Goal: Find specific page/section: Find specific page/section

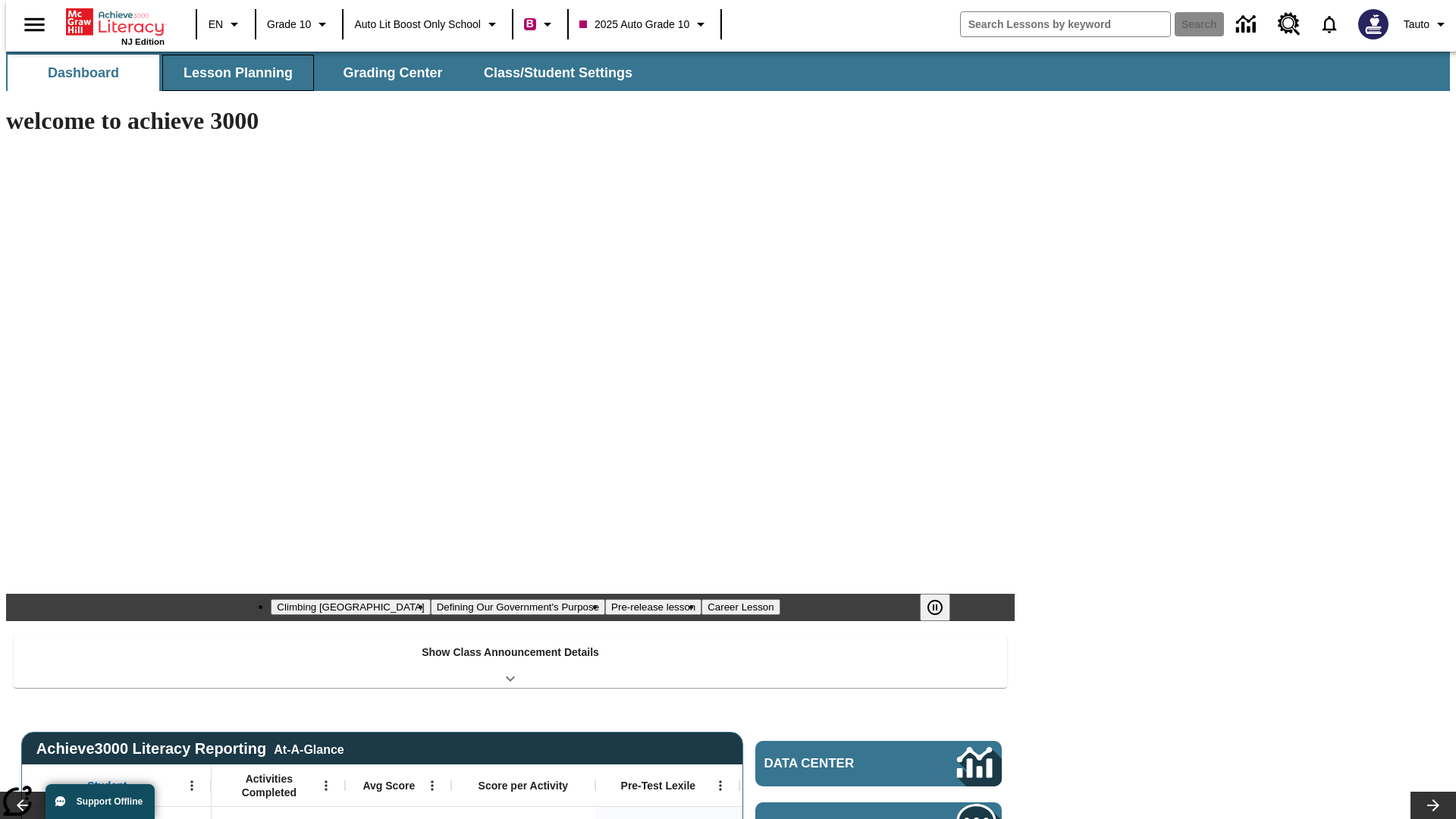
click at [232, 73] on button "Lesson Planning" at bounding box center [238, 73] width 152 height 36
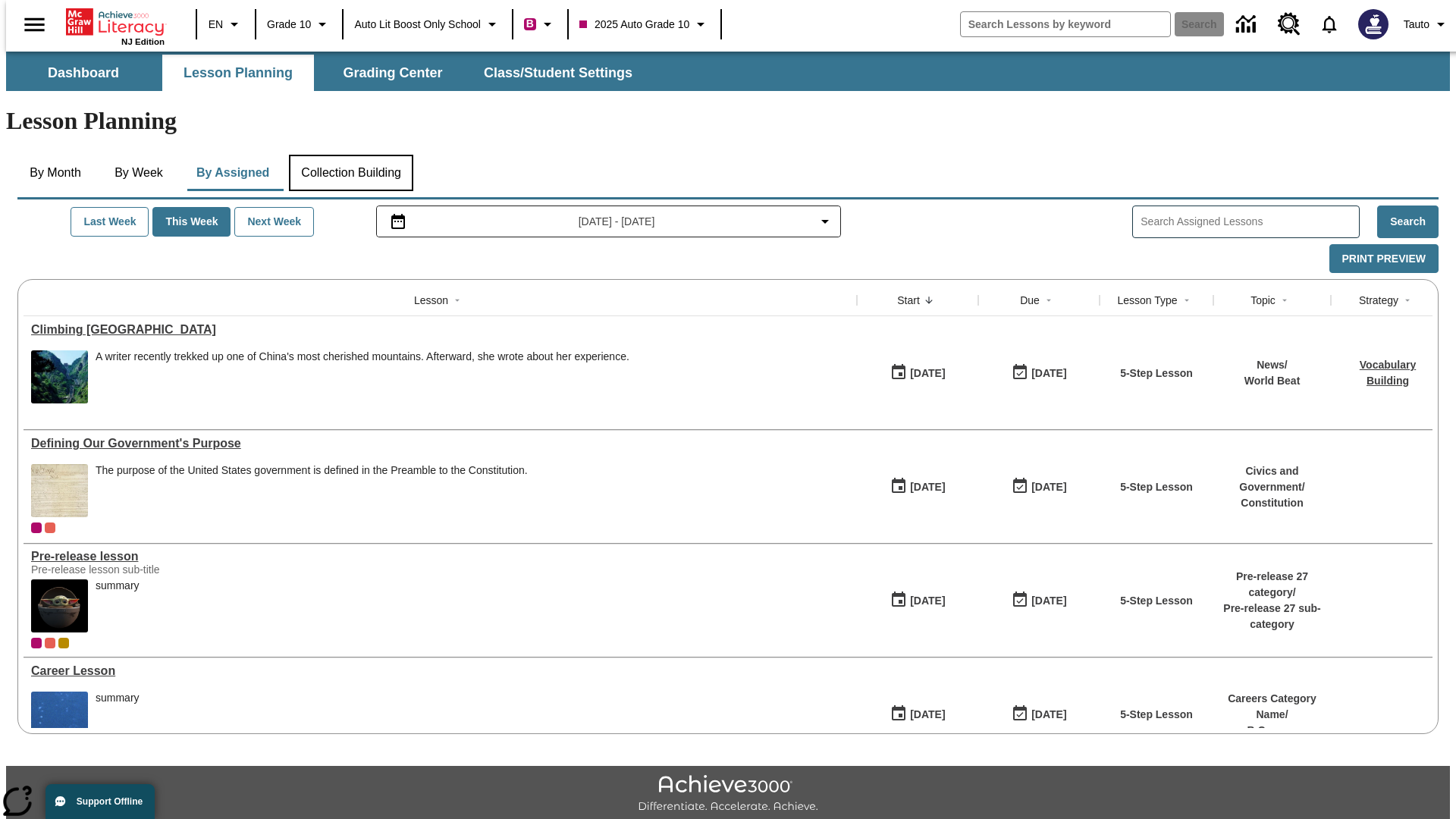
click at [350, 154] on button "Collection Building" at bounding box center [350, 173] width 124 height 36
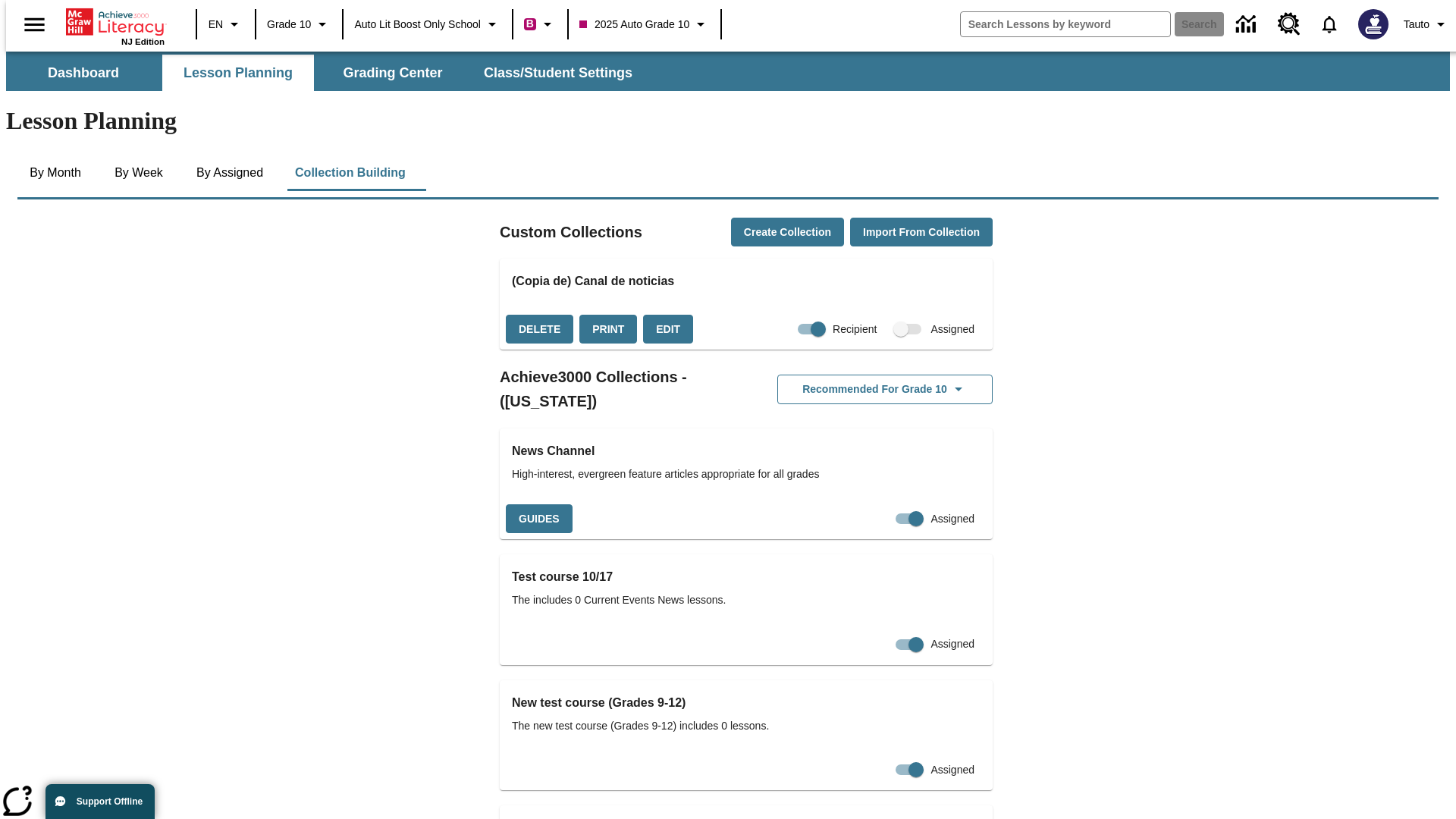
checkbox input "true"
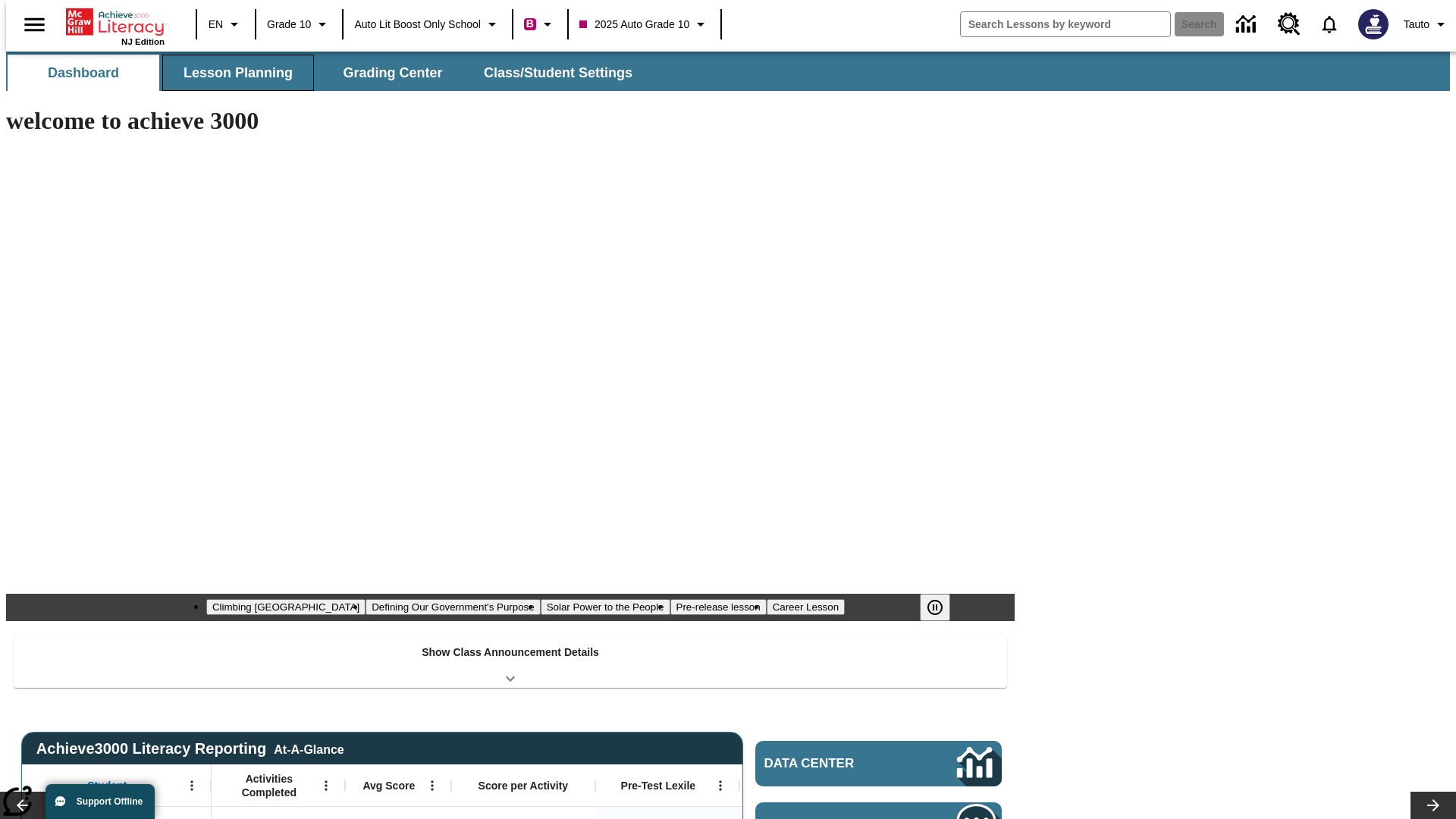
click at [232, 73] on button "Lesson Planning" at bounding box center [238, 73] width 152 height 36
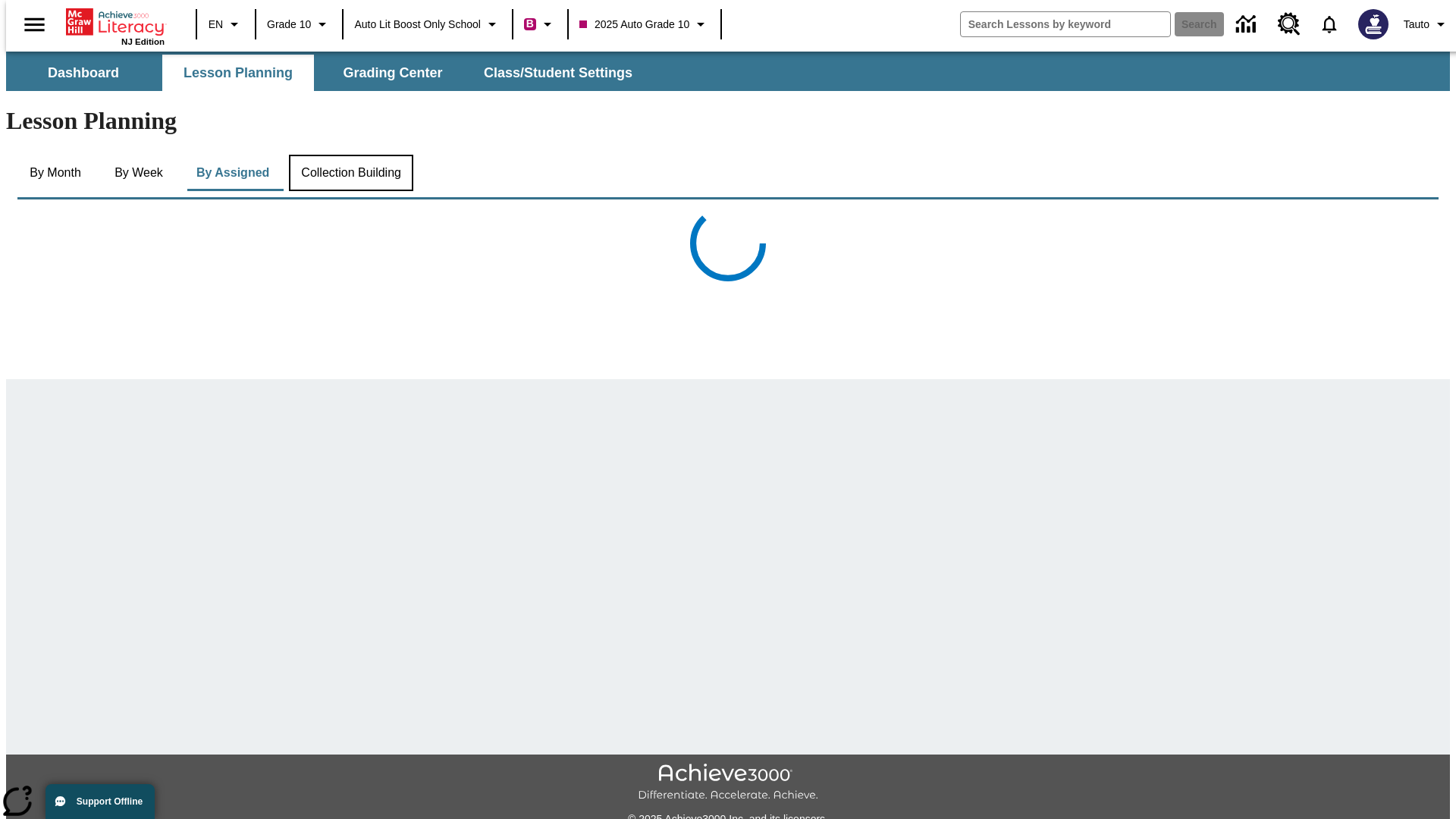
click at [350, 154] on button "Collection Building" at bounding box center [350, 173] width 124 height 36
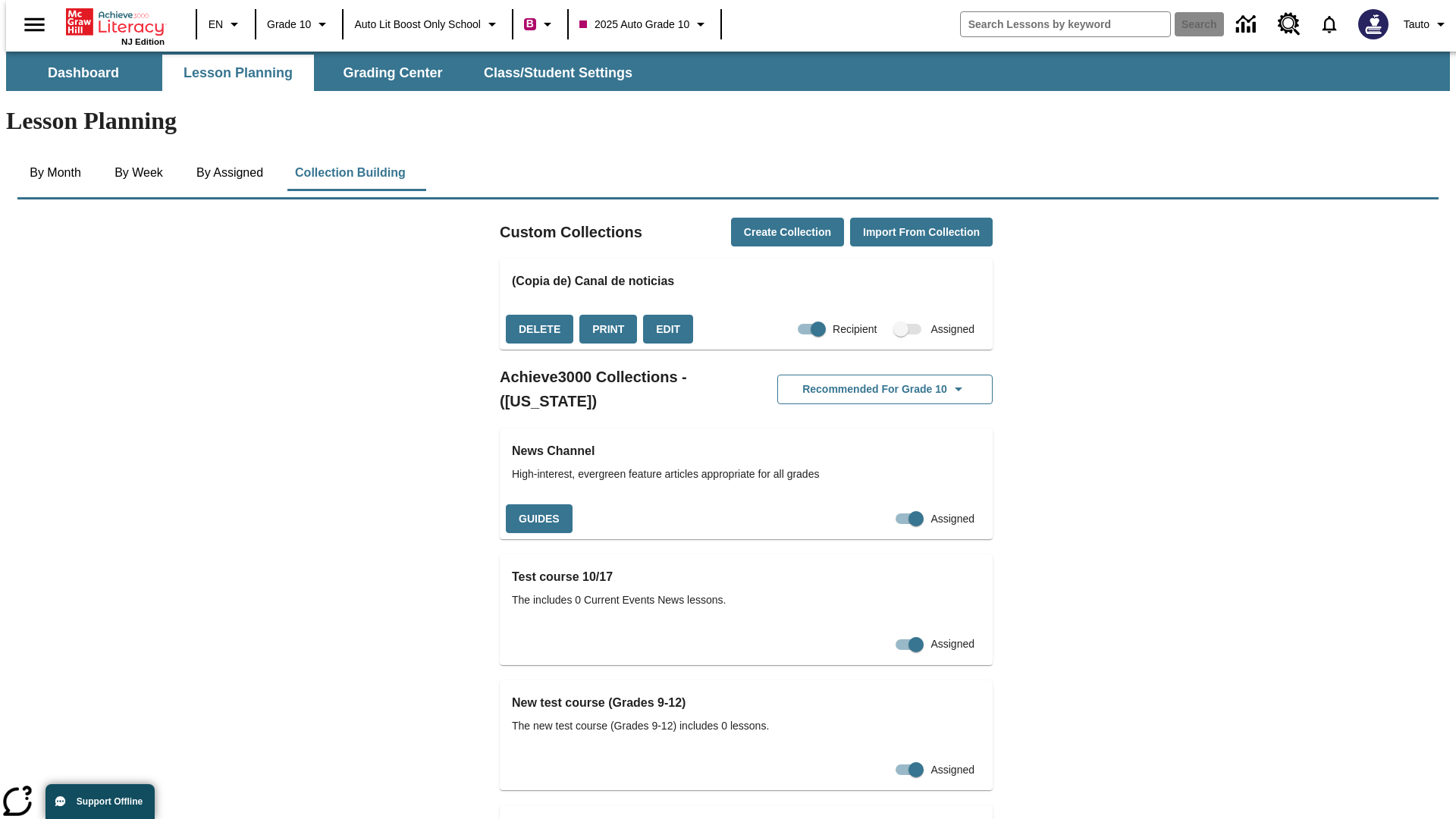
checkbox input "false"
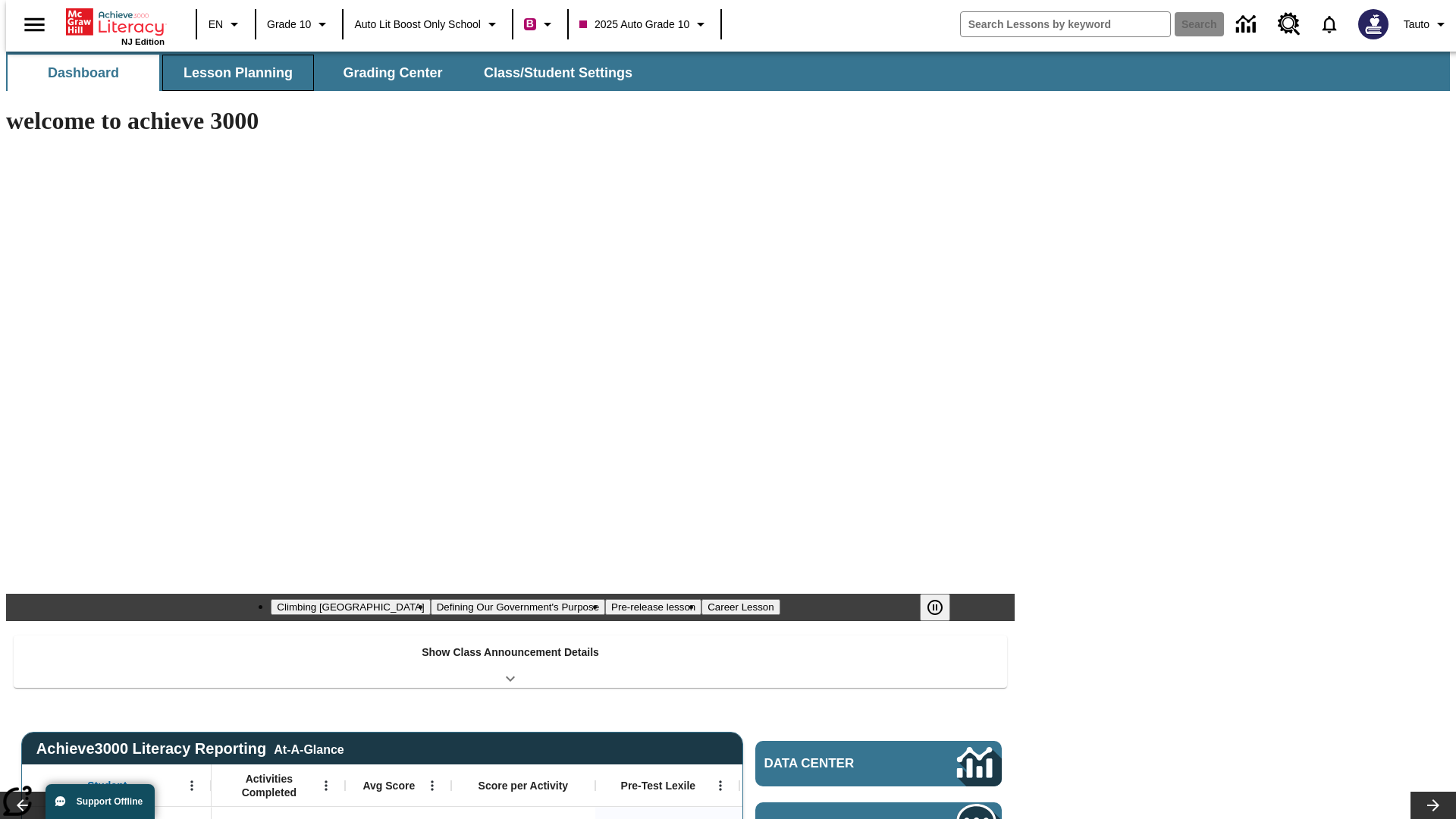
click at [232, 73] on button "Lesson Planning" at bounding box center [238, 73] width 152 height 36
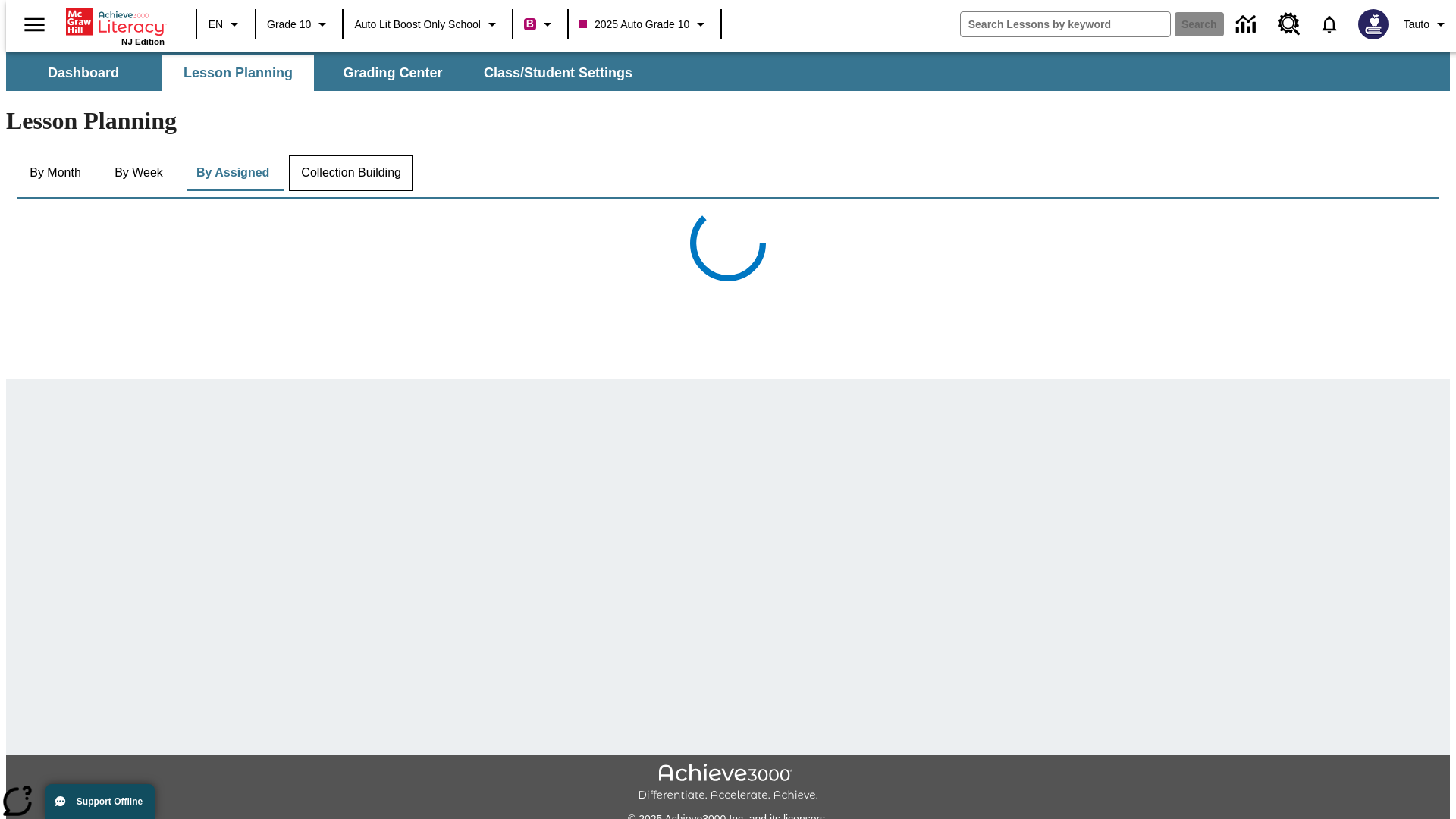
click at [350, 154] on button "Collection Building" at bounding box center [350, 173] width 124 height 36
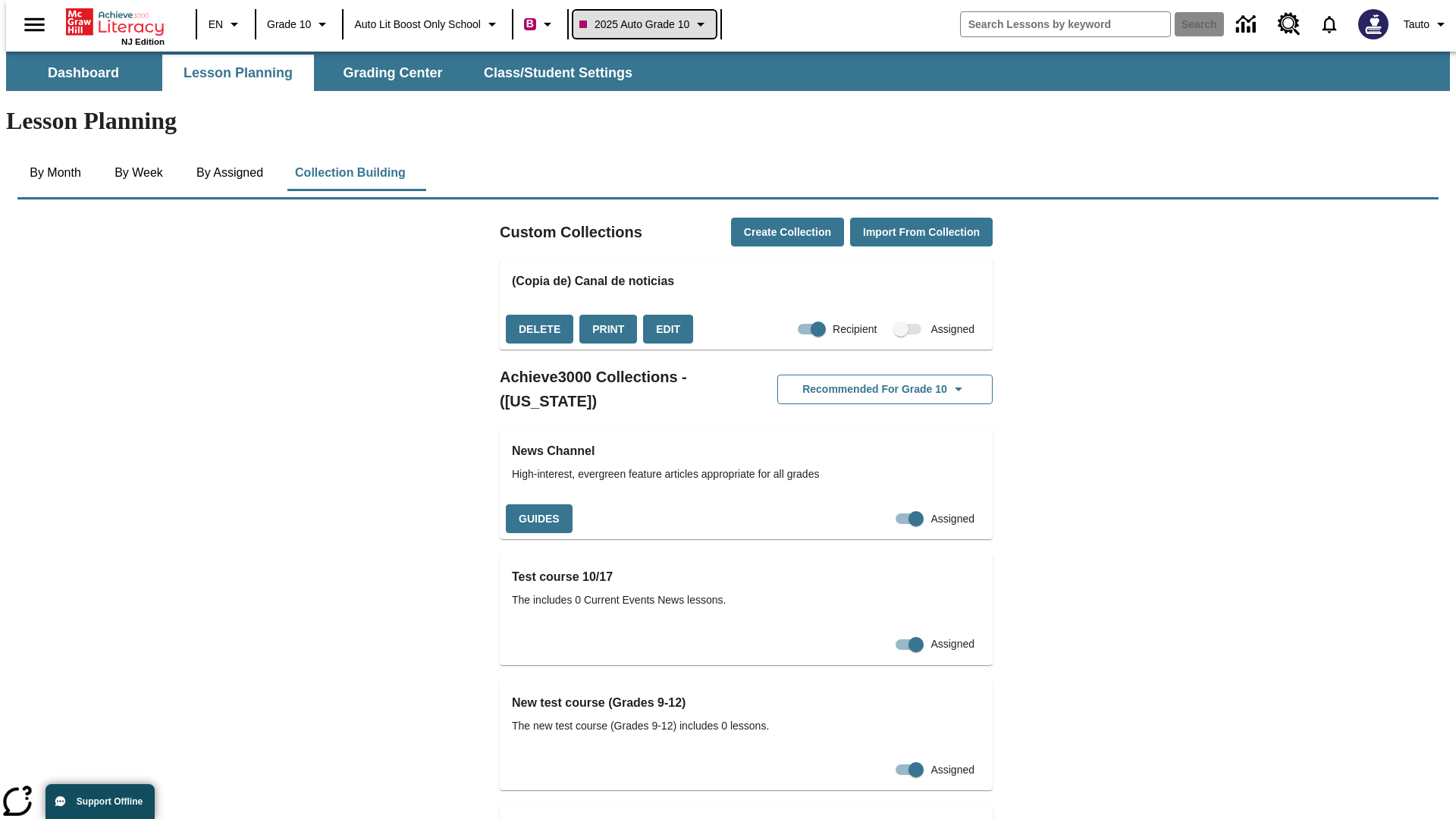
click at [649, 25] on span "2025 Auto Grade 10" at bounding box center [634, 25] width 110 height 16
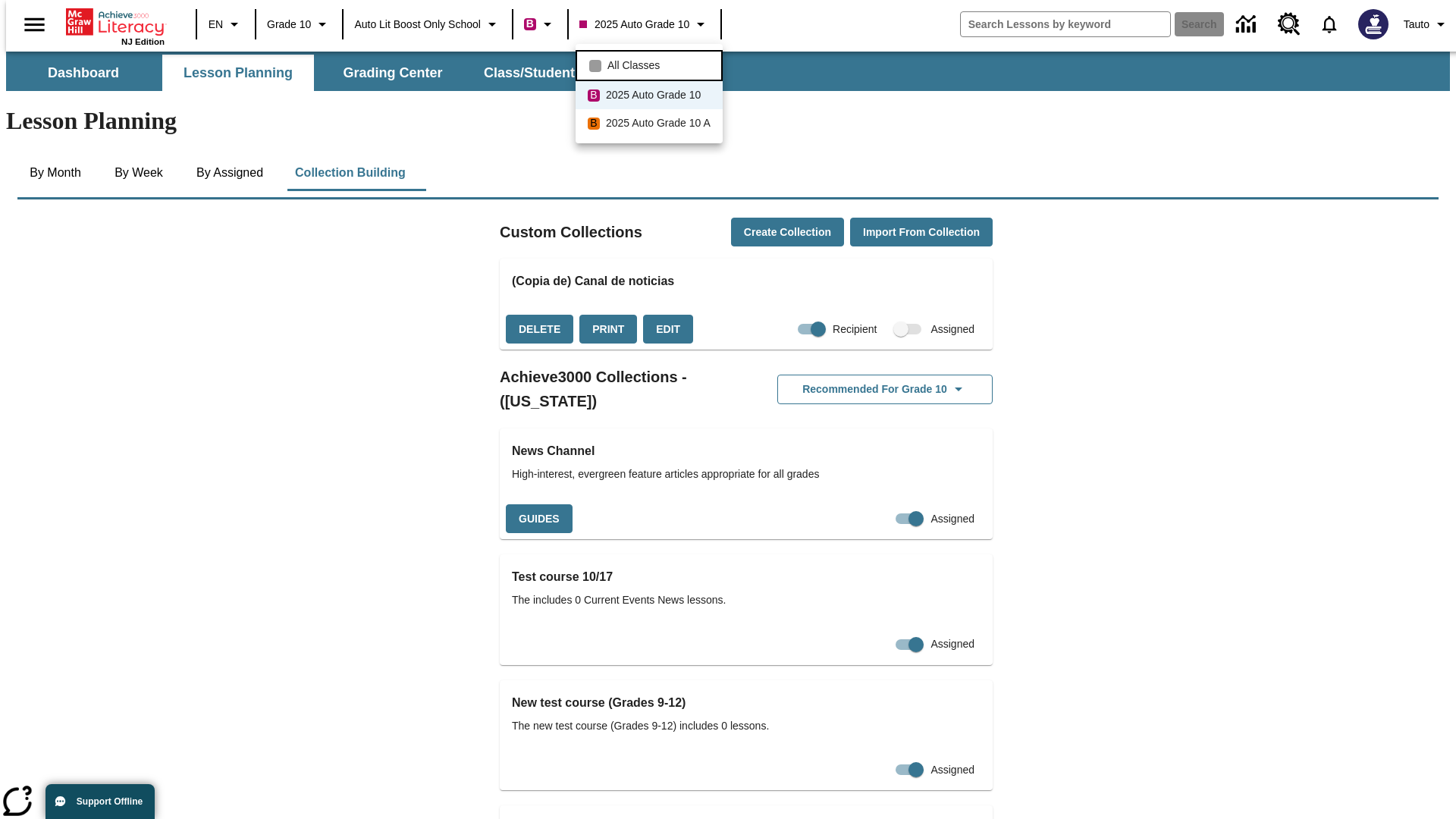
click at [652, 64] on span "All Classes" at bounding box center [634, 66] width 53 height 16
